Goal: Use online tool/utility: Utilize a website feature to perform a specific function

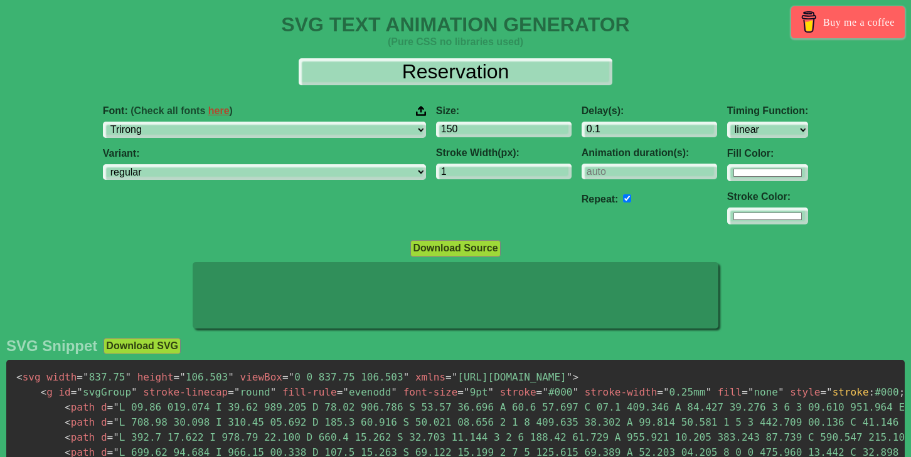
select select "Trirong"
select select "regular"
select select "linear"
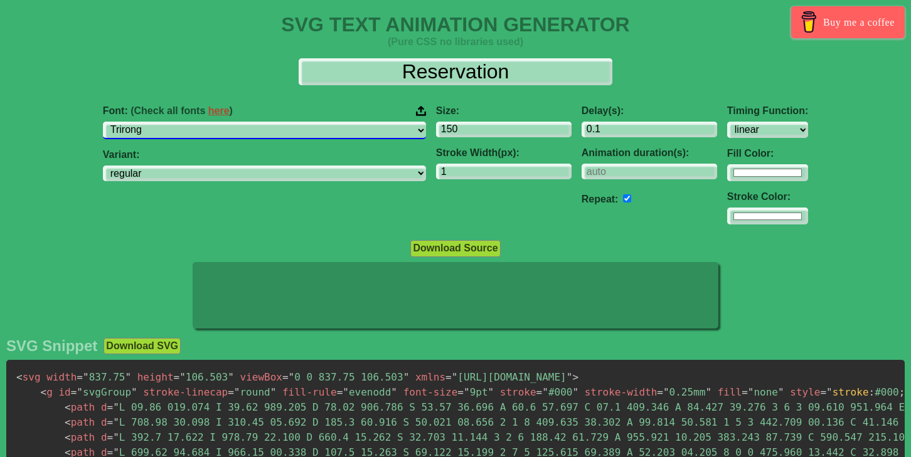
click at [366, 131] on select "ABeeZee [PERSON_NAME] Display AR One Sans [PERSON_NAME] Libre Aboreto Abril Fat…" at bounding box center [264, 130] width 323 height 17
select select "Big Shoulders"
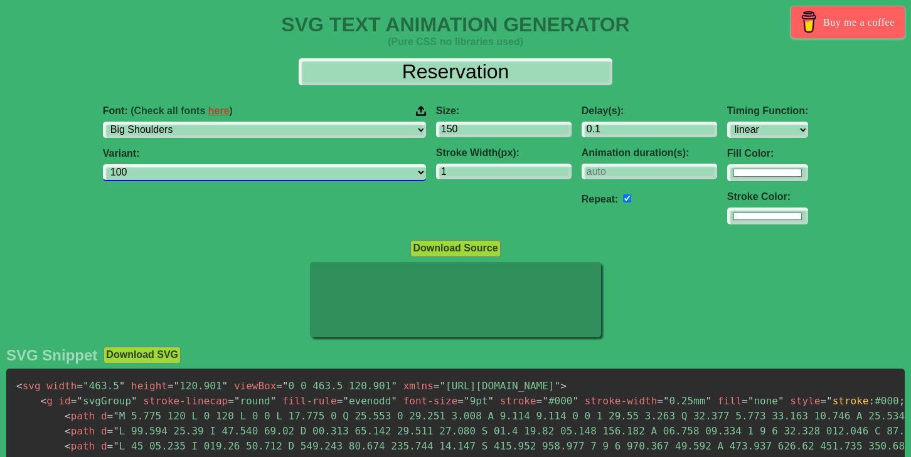
click at [365, 174] on select "100 200 300 regular 500 600 700 800 900" at bounding box center [264, 172] width 323 height 17
click at [362, 171] on select "100 200 300 regular 500 600 700 800 900" at bounding box center [264, 172] width 323 height 17
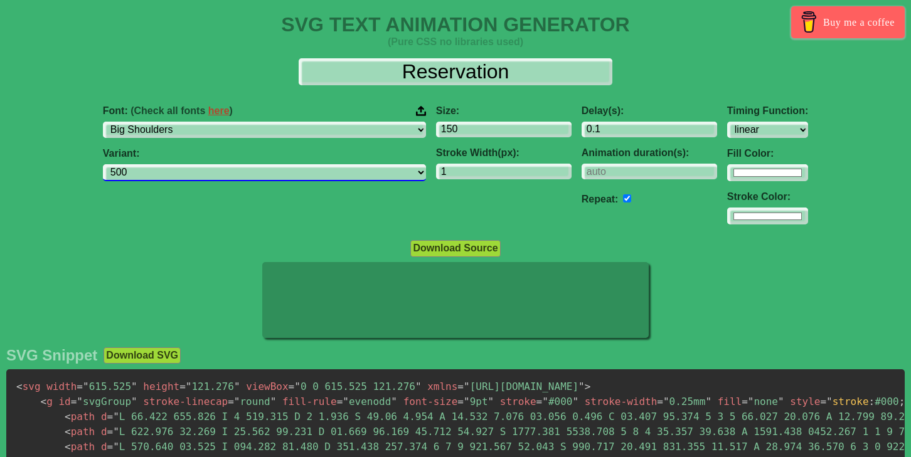
click at [370, 174] on select "100 200 300 regular 500 600 700 800 900" at bounding box center [264, 172] width 323 height 17
select select "regular"
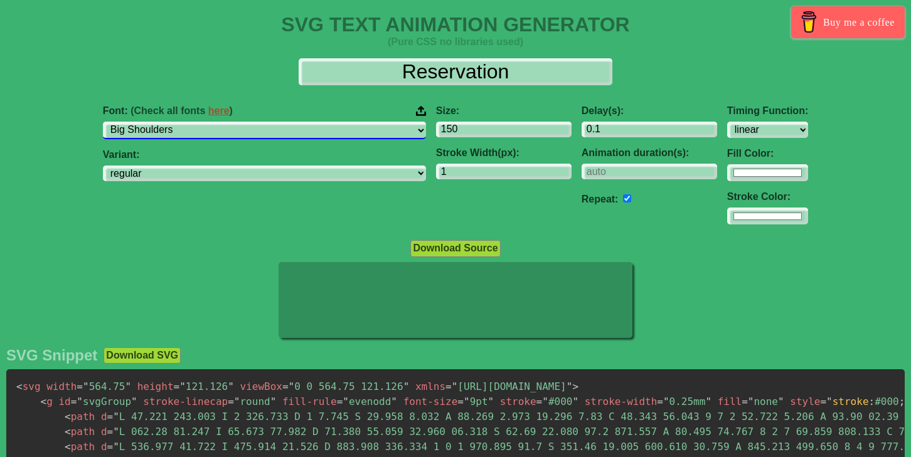
click at [364, 132] on select "ABeeZee [PERSON_NAME] Display AR One Sans [PERSON_NAME] Libre Aboreto Abril Fat…" at bounding box center [264, 130] width 323 height 17
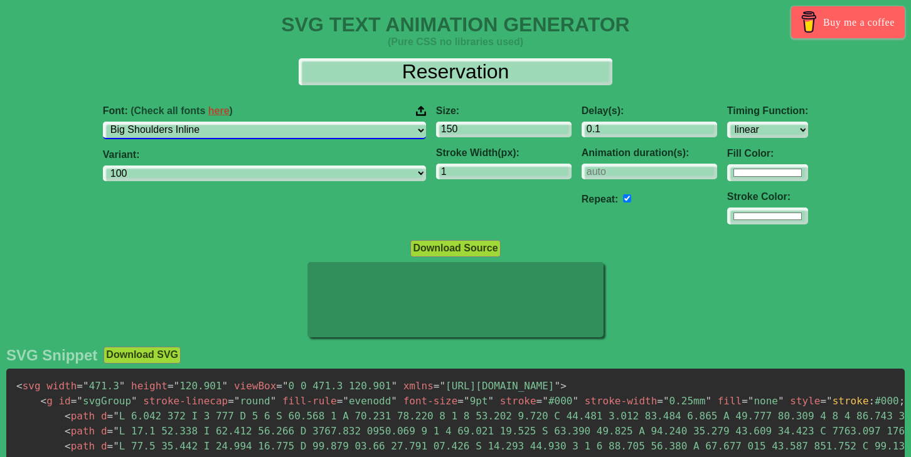
click at [370, 131] on select "ABeeZee [PERSON_NAME] Display AR One Sans [PERSON_NAME] Libre Aboreto Abril Fat…" at bounding box center [264, 130] width 323 height 17
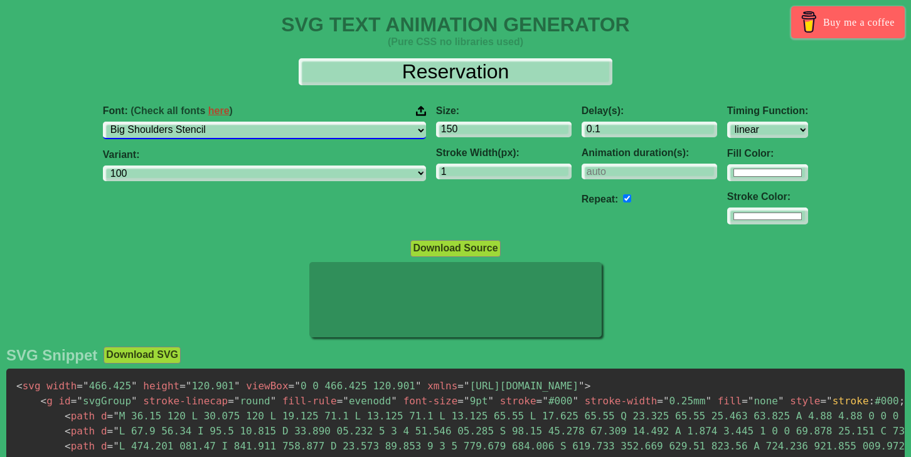
click at [370, 132] on select "ABeeZee [PERSON_NAME] Display AR One Sans [PERSON_NAME] Libre Aboreto Abril Fat…" at bounding box center [264, 130] width 323 height 17
select select "Big Shoulders"
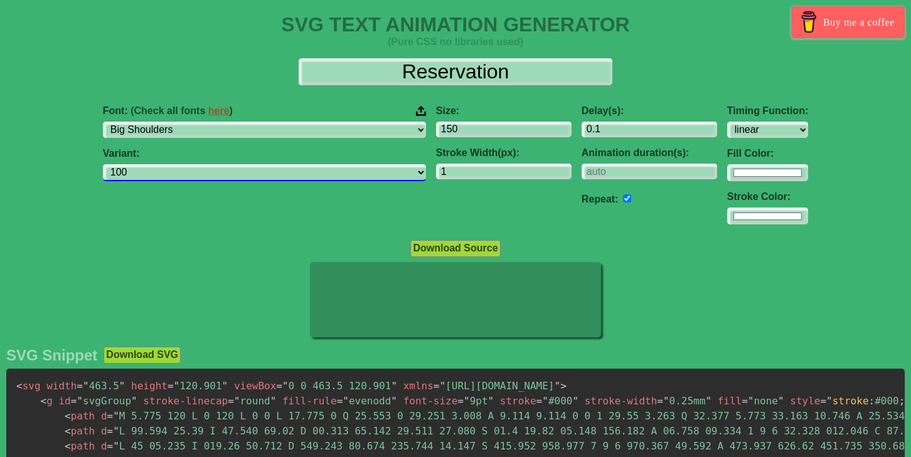
click at [254, 176] on select "100 200 300 regular 500 600 700 800 900" at bounding box center [264, 172] width 323 height 17
select select "regular"
click at [263, 168] on select "100 200 300 regular 500 600 700 800 900" at bounding box center [264, 172] width 323 height 17
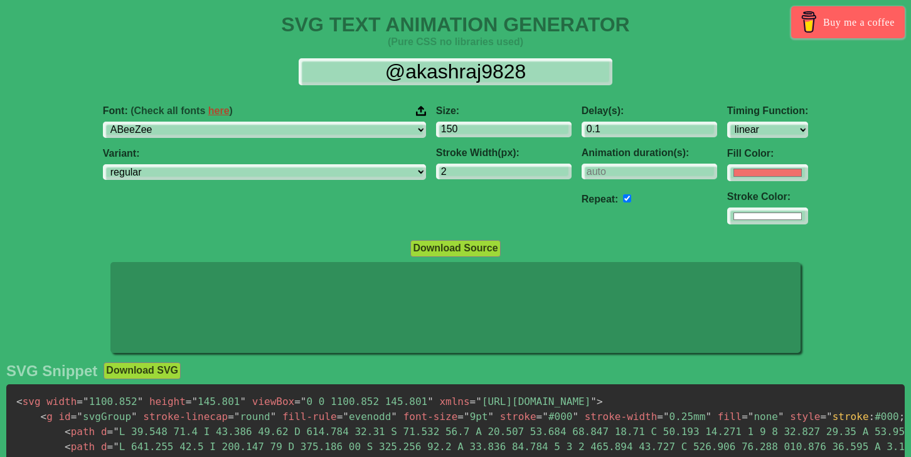
select select "linear"
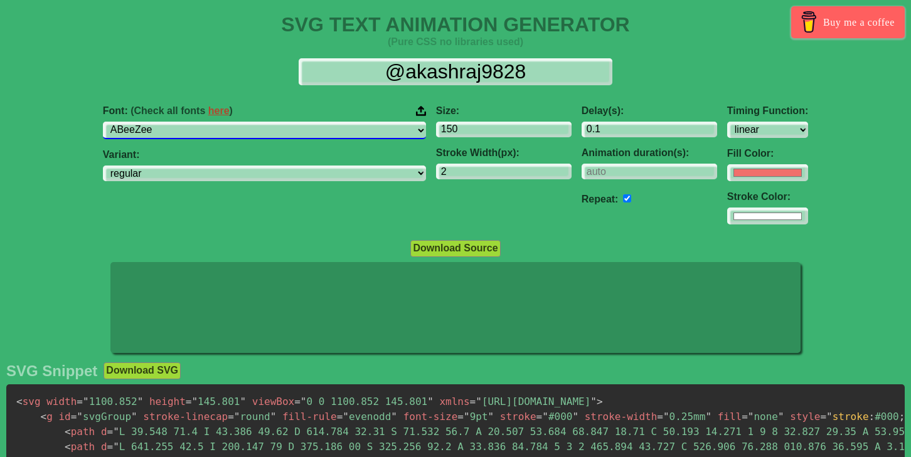
click at [368, 127] on select "ABeeZee [PERSON_NAME] Display AR One Sans [PERSON_NAME] Libre Aboreto Abril Fat…" at bounding box center [264, 130] width 323 height 17
select select "Big Shoulders"
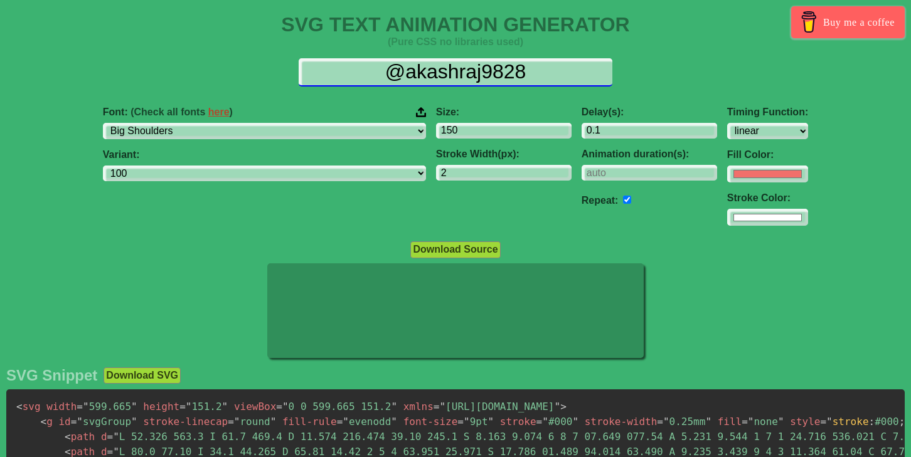
drag, startPoint x: 550, startPoint y: 71, endPoint x: 374, endPoint y: 73, distance: 175.7
click at [374, 73] on input "@akashraj9828" at bounding box center [456, 72] width 314 height 28
select select "100"
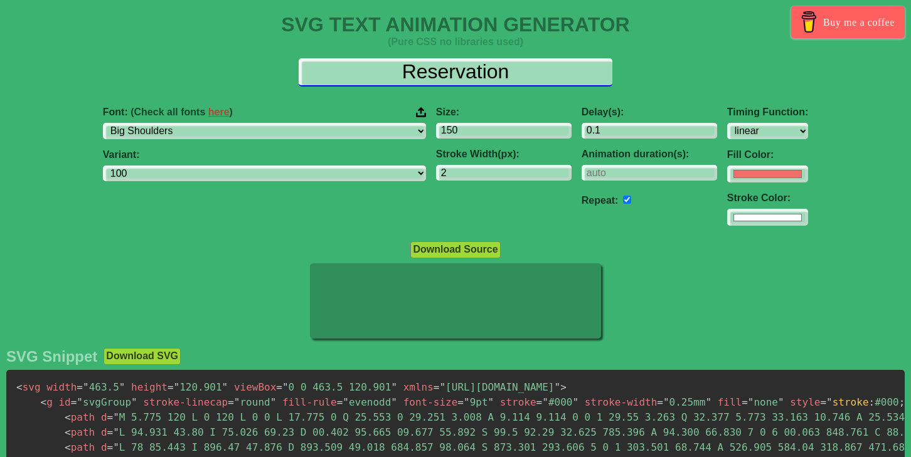
type input "Reservation"
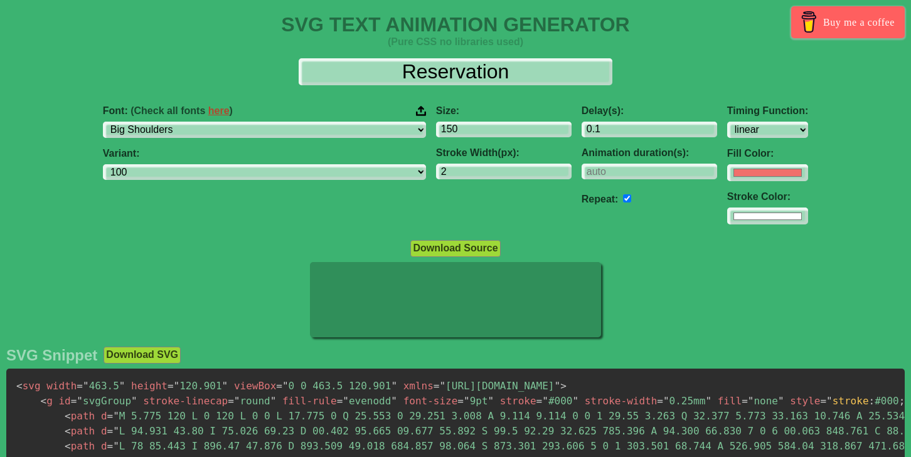
click at [369, 172] on select "100 200 300 regular 500 600 700 800 900" at bounding box center [264, 172] width 323 height 17
select select "regular"
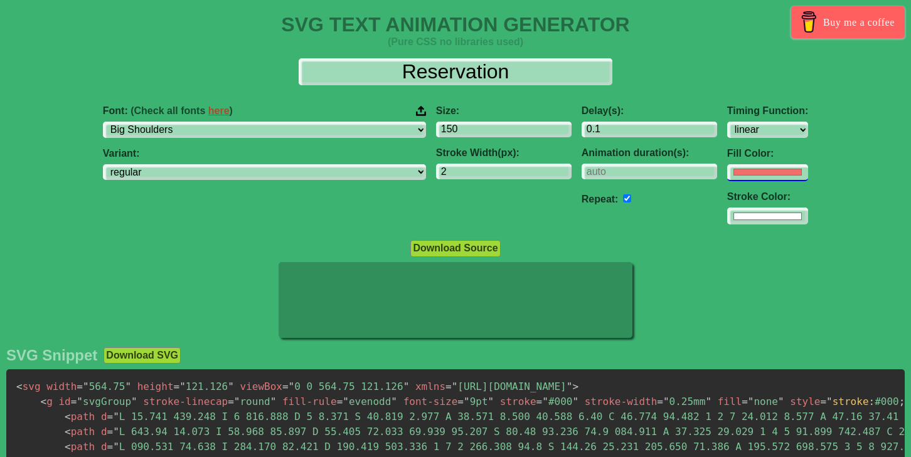
click at [727, 176] on input "#f16f6b" at bounding box center [767, 172] width 81 height 17
type input "#ffffff"
click at [869, 265] on div at bounding box center [455, 301] width 911 height 79
type input "1"
click at [494, 172] on input "1" at bounding box center [504, 172] width 136 height 17
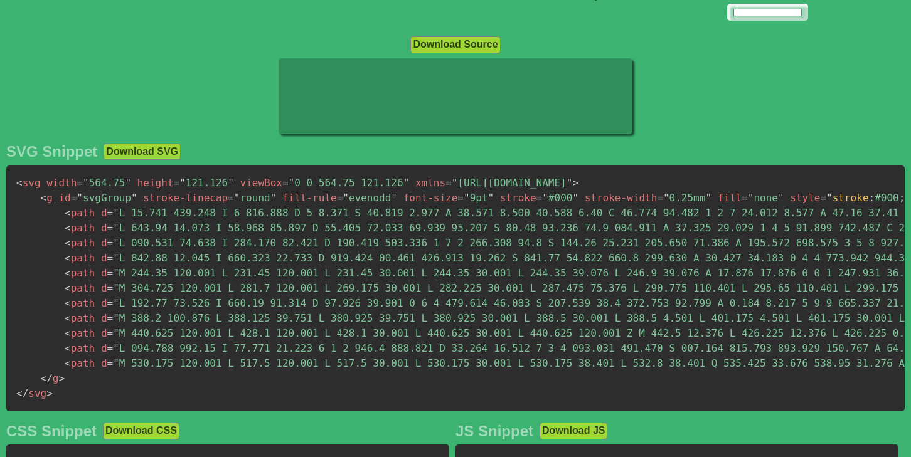
scroll to position [211, 0]
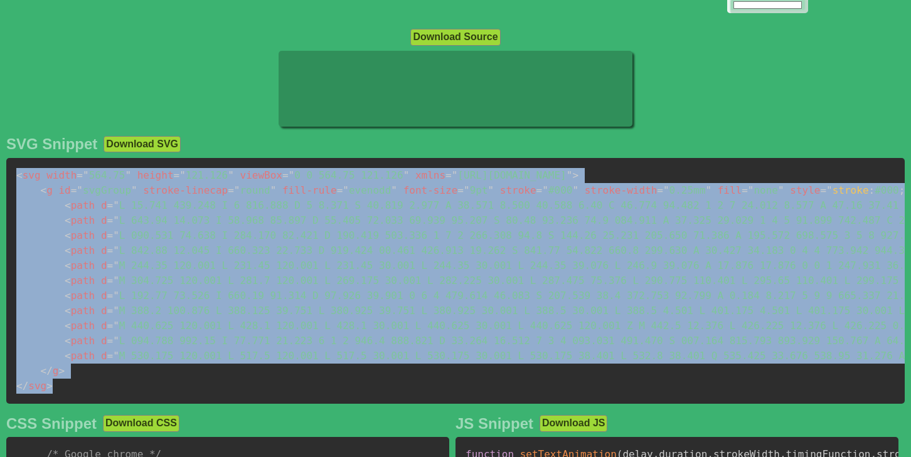
drag, startPoint x: 16, startPoint y: 176, endPoint x: 58, endPoint y: 380, distance: 207.6
click at [58, 380] on pre "< svg width = " 564.75 " height = " 121.126 " viewBox = " 0 0 564.75 121.126 " …" at bounding box center [455, 281] width 899 height 246
copy code "< svg width = " 564.75 " height = " 121.126 " viewBox = " 0 0 564.75 121.126 " …"
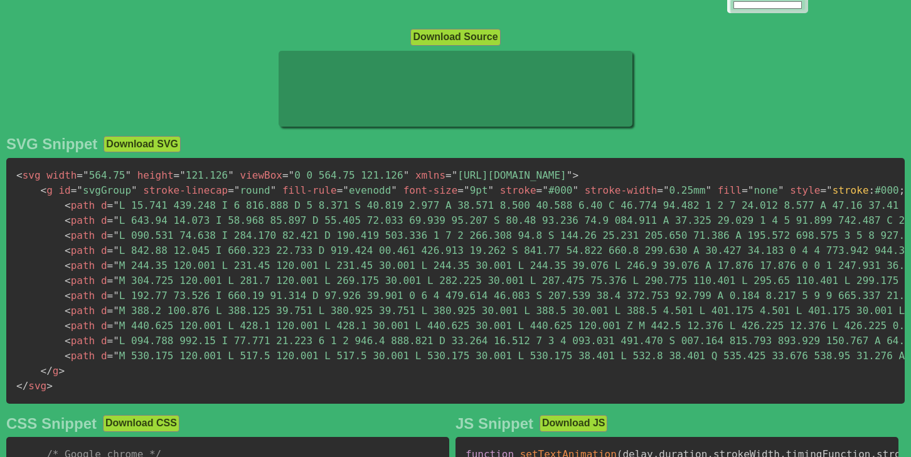
click at [118, 90] on div at bounding box center [455, 90] width 911 height 79
